Goal: Navigation & Orientation: Find specific page/section

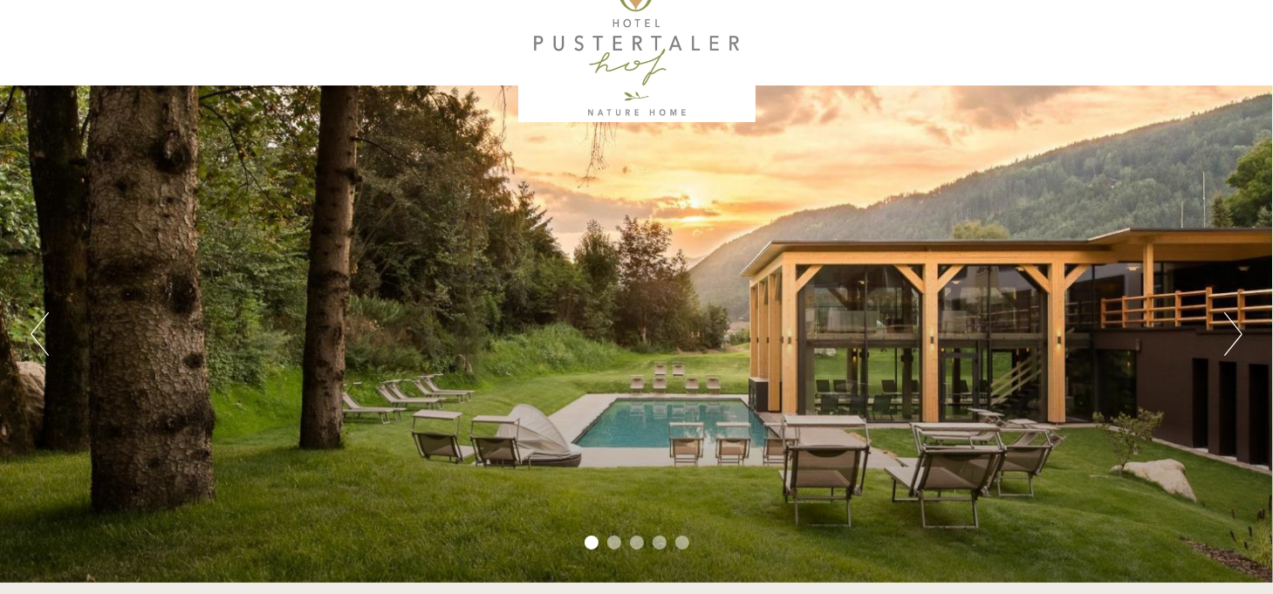
scroll to position [84, 0]
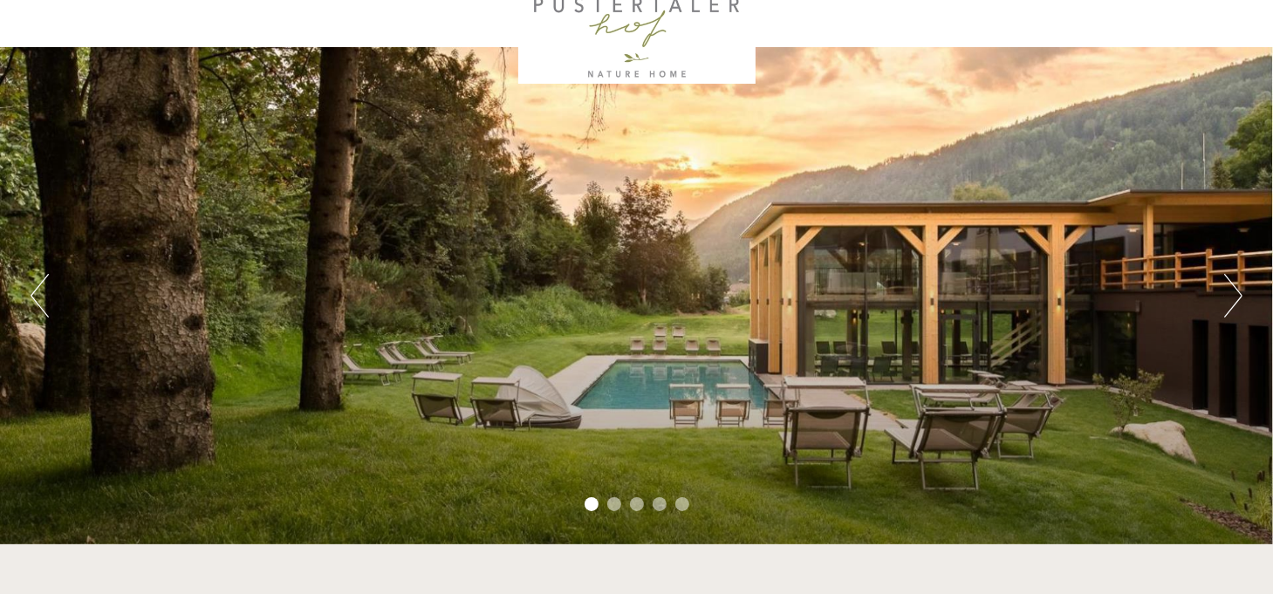
click at [1237, 300] on button "Next" at bounding box center [1233, 296] width 18 height 44
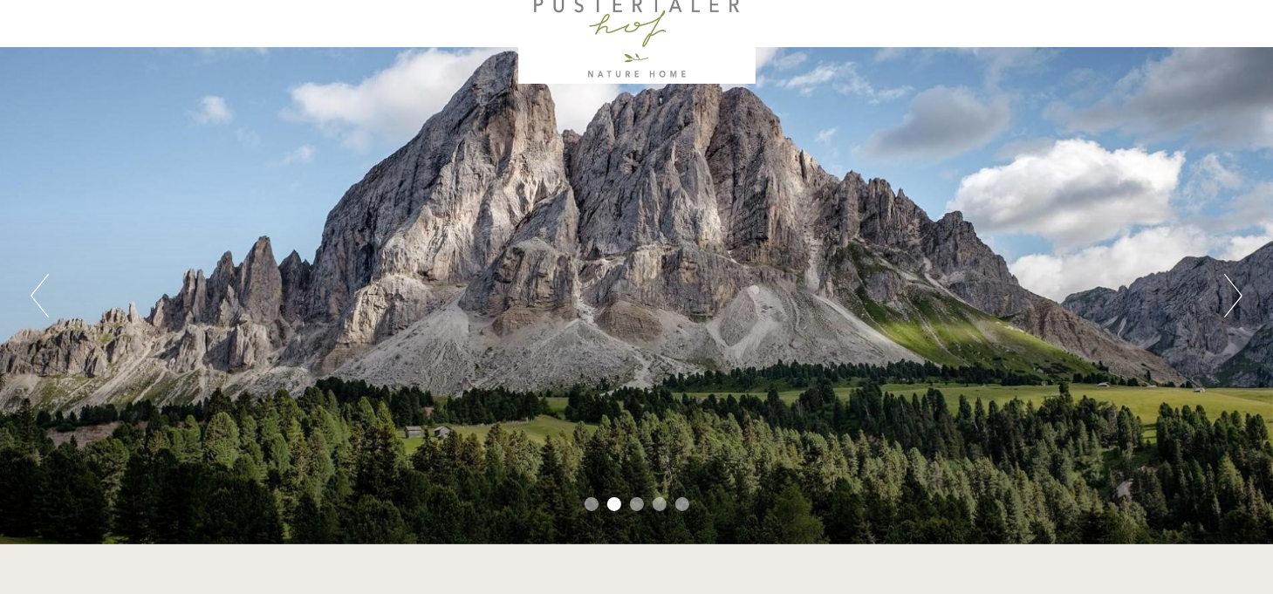
click at [1235, 299] on button "Next" at bounding box center [1233, 296] width 18 height 44
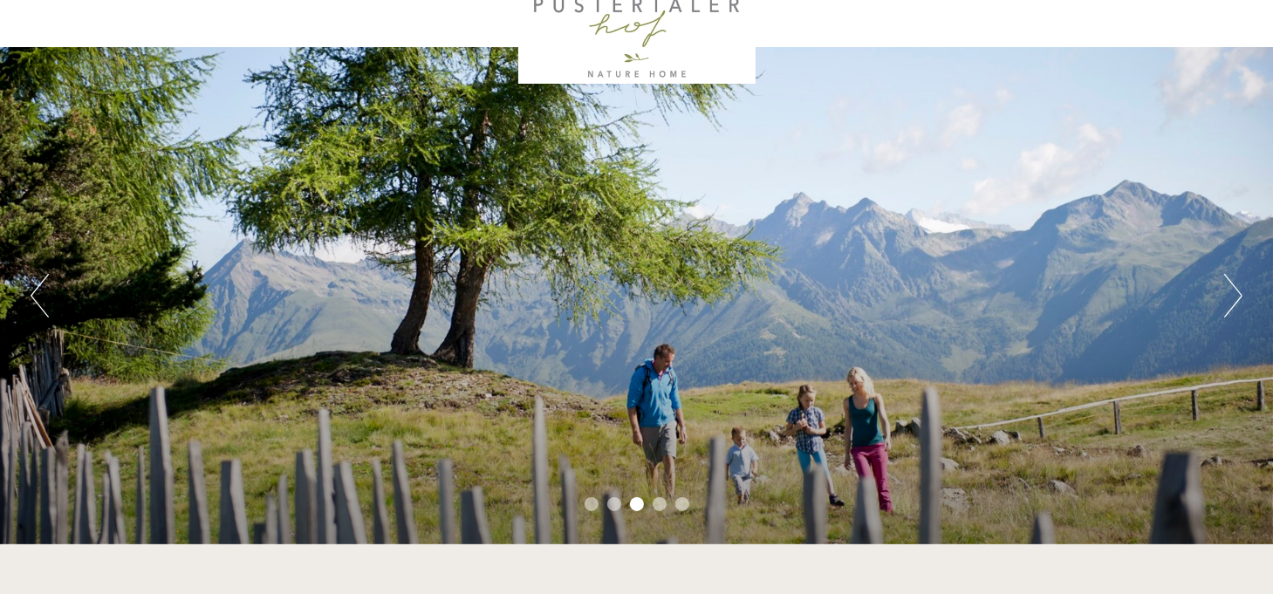
click at [1235, 299] on button "Next" at bounding box center [1233, 296] width 18 height 44
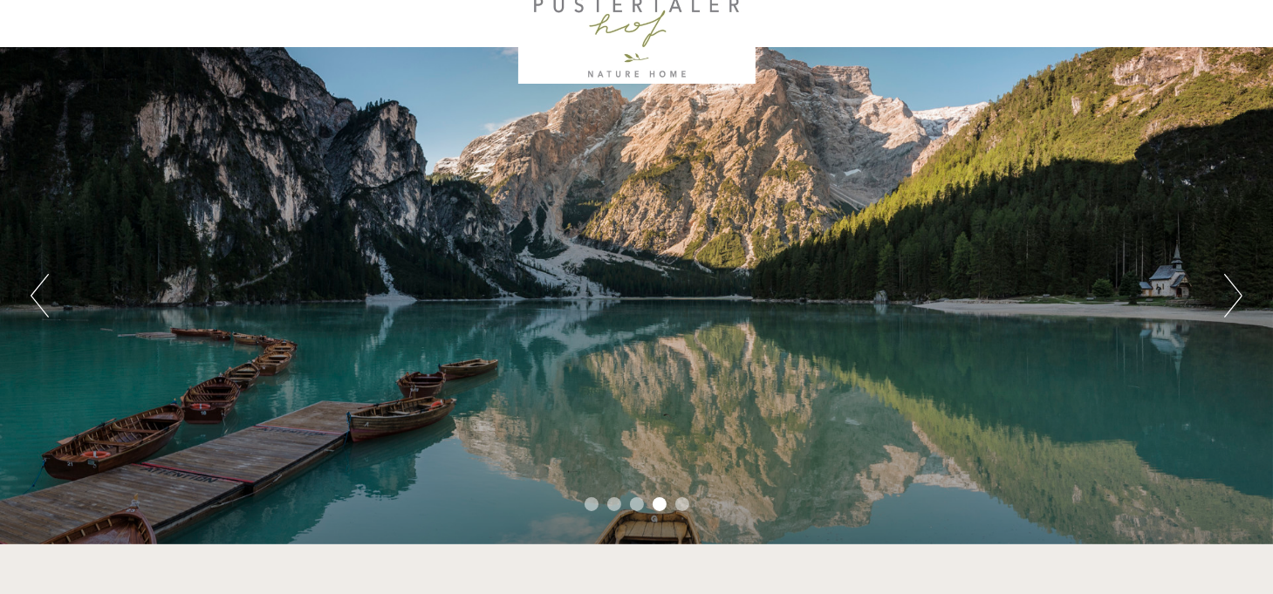
click at [1235, 299] on button "Next" at bounding box center [1233, 296] width 18 height 44
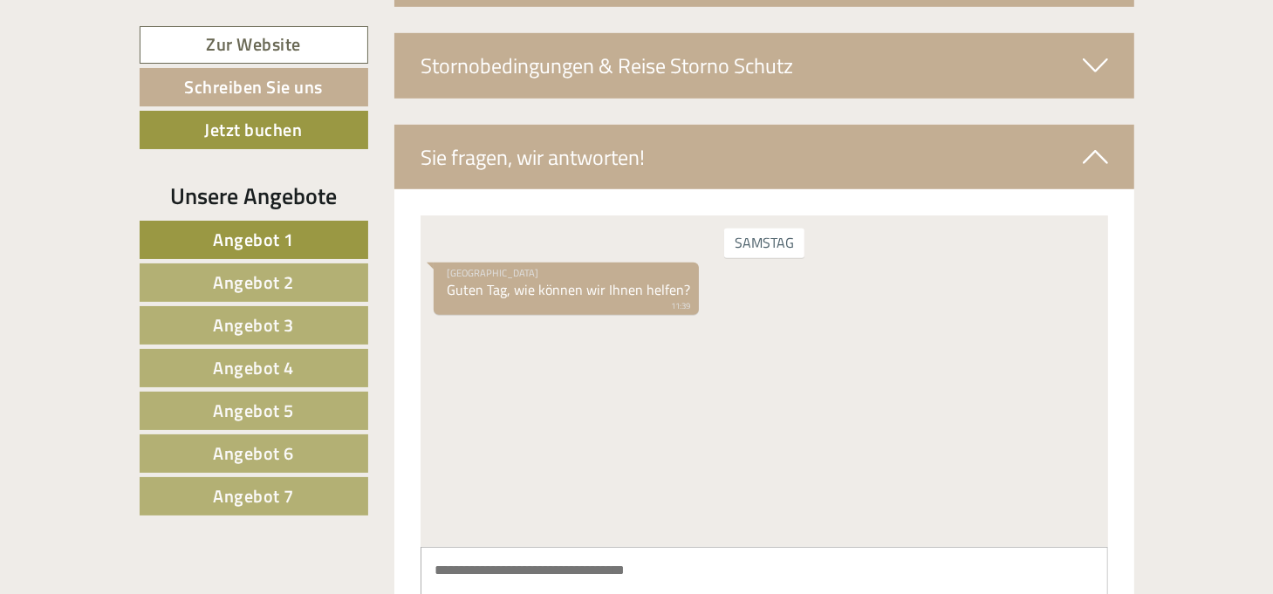
scroll to position [6543, 0]
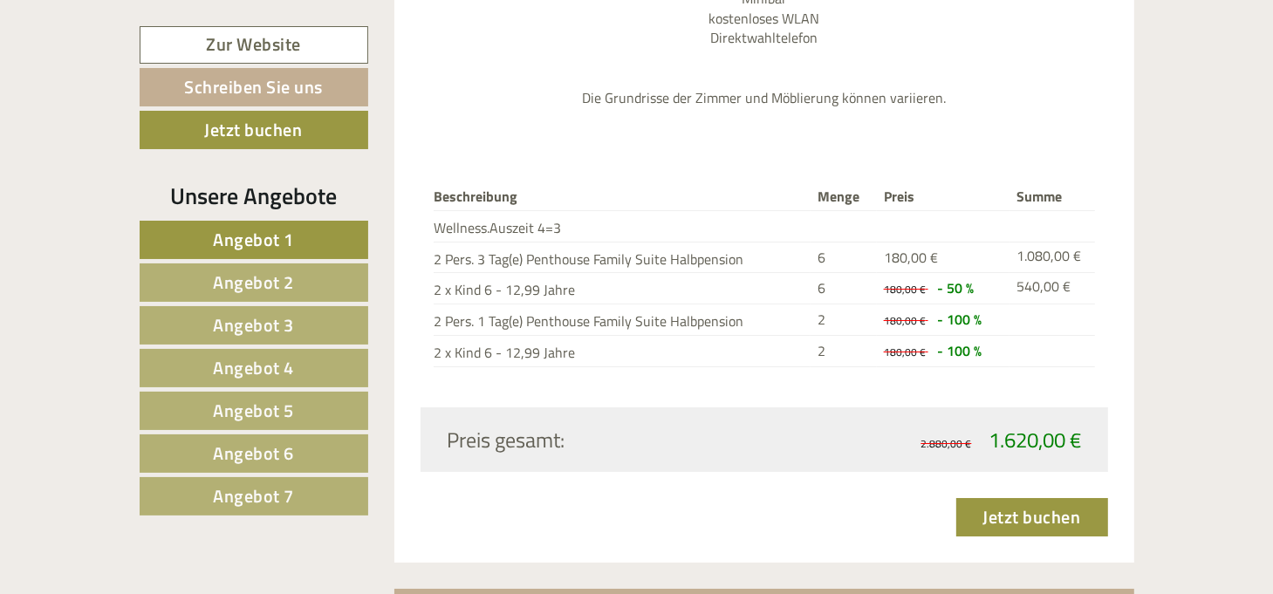
scroll to position [4864, 0]
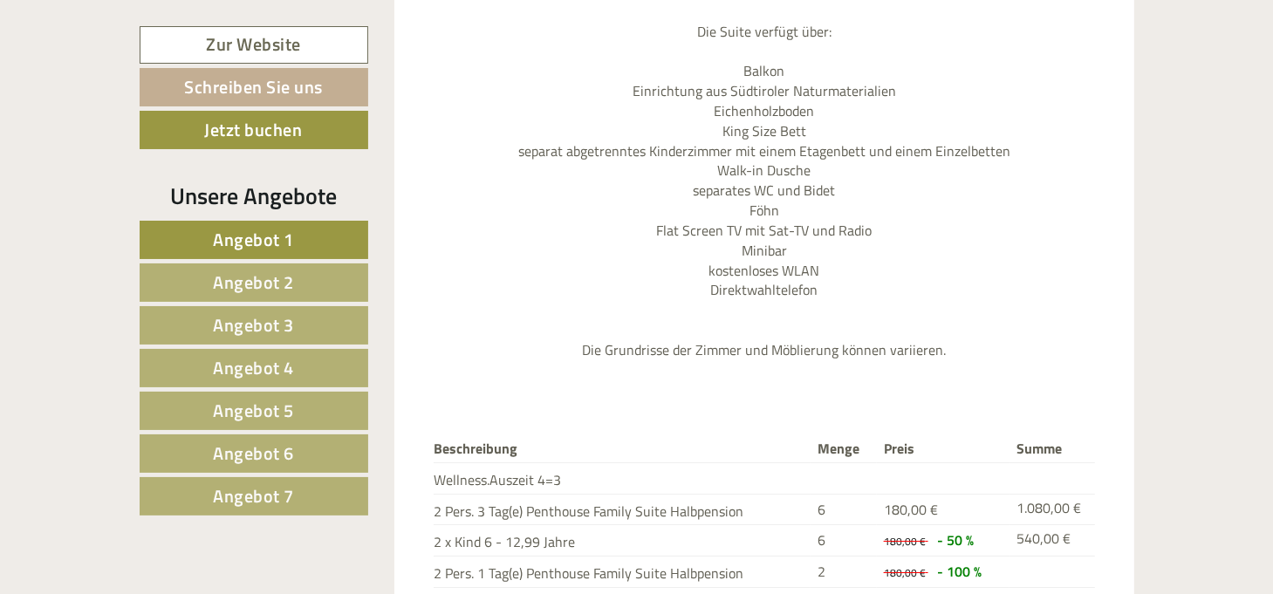
click at [246, 491] on span "Angebot 7" at bounding box center [253, 495] width 81 height 27
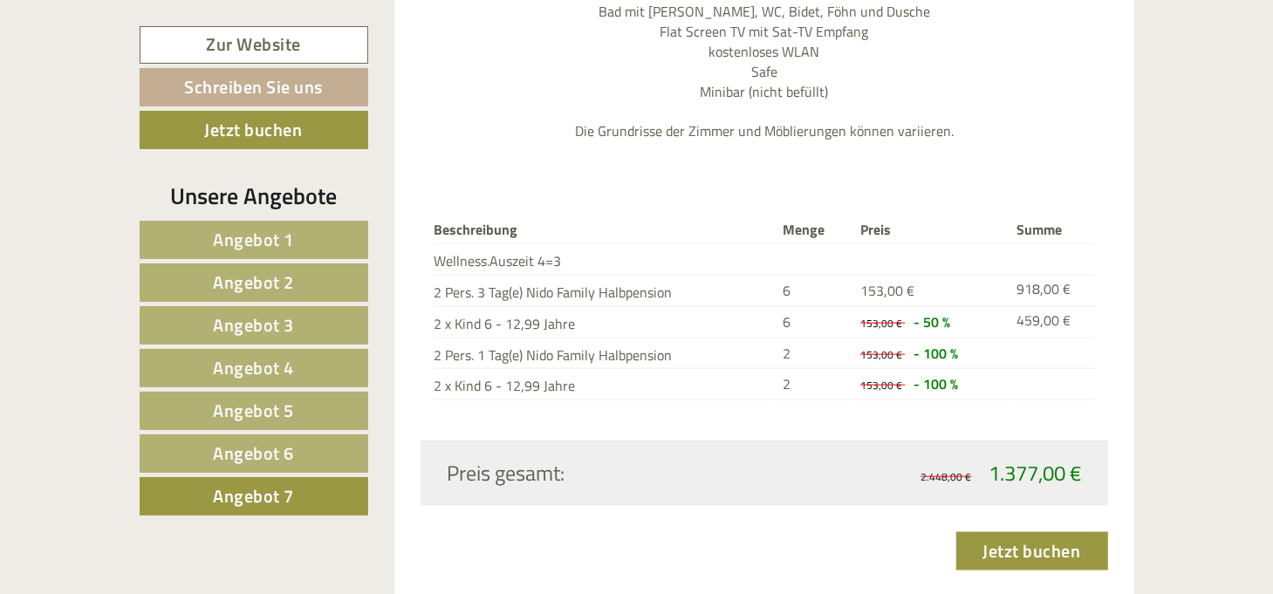
scroll to position [1726, 0]
